Goal: Task Accomplishment & Management: Manage account settings

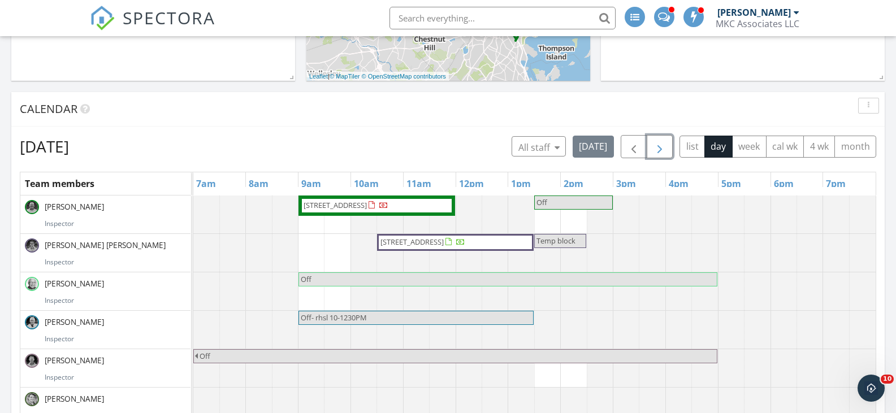
click at [662, 145] on span "button" at bounding box center [660, 147] width 14 height 14
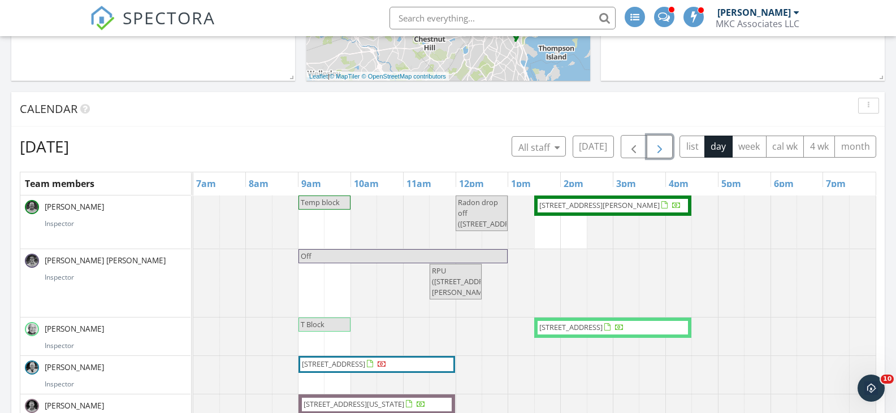
click at [659, 145] on span "button" at bounding box center [660, 147] width 14 height 14
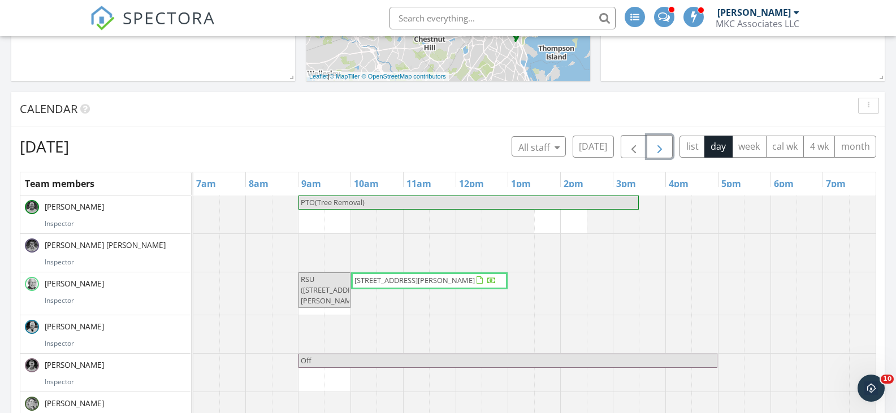
click at [659, 145] on span "button" at bounding box center [660, 147] width 14 height 14
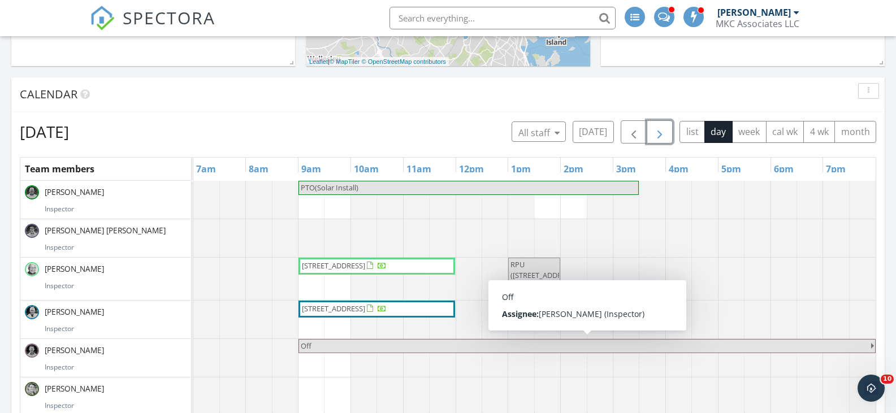
scroll to position [361, 0]
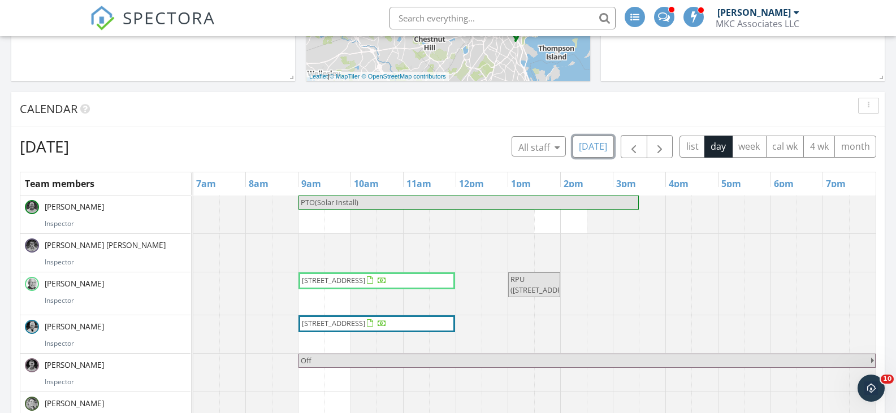
click at [598, 147] on button "[DATE]" at bounding box center [593, 147] width 41 height 22
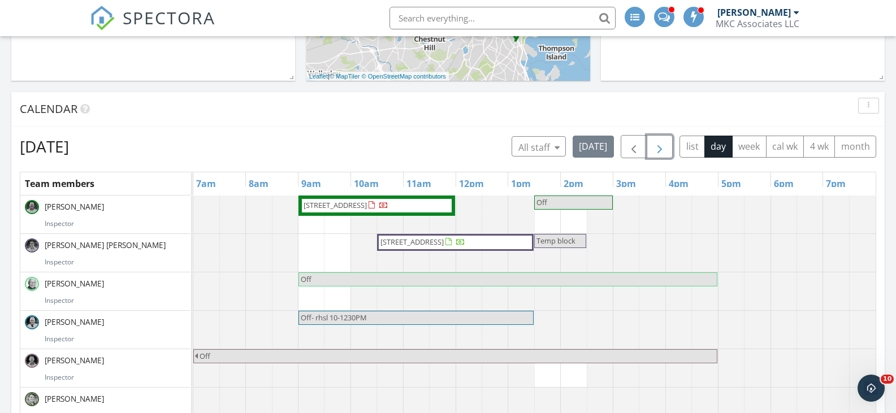
click at [658, 146] on span "button" at bounding box center [660, 147] width 14 height 14
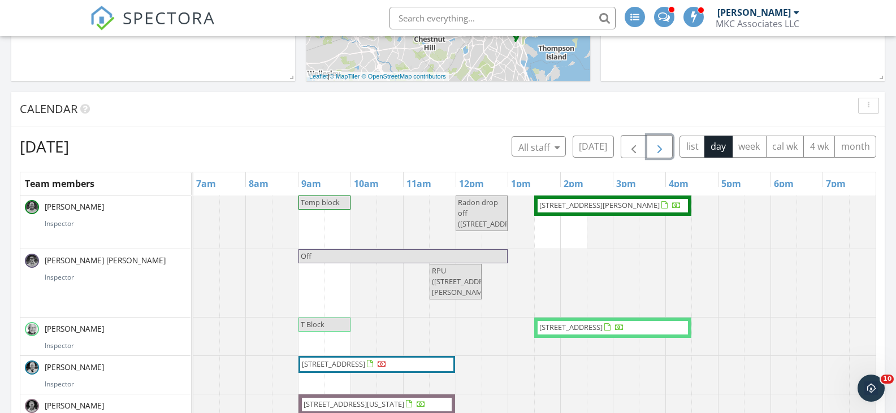
click at [579, 206] on span "[STREET_ADDRESS][PERSON_NAME]" at bounding box center [600, 205] width 120 height 10
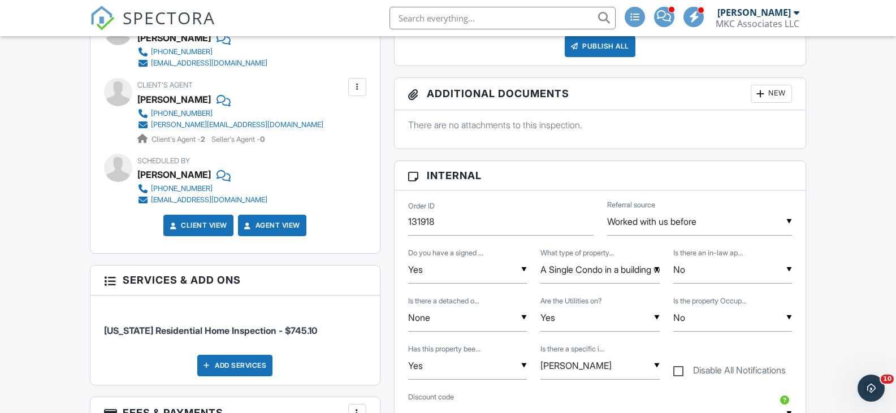
scroll to position [452, 0]
